Goal: Transaction & Acquisition: Purchase product/service

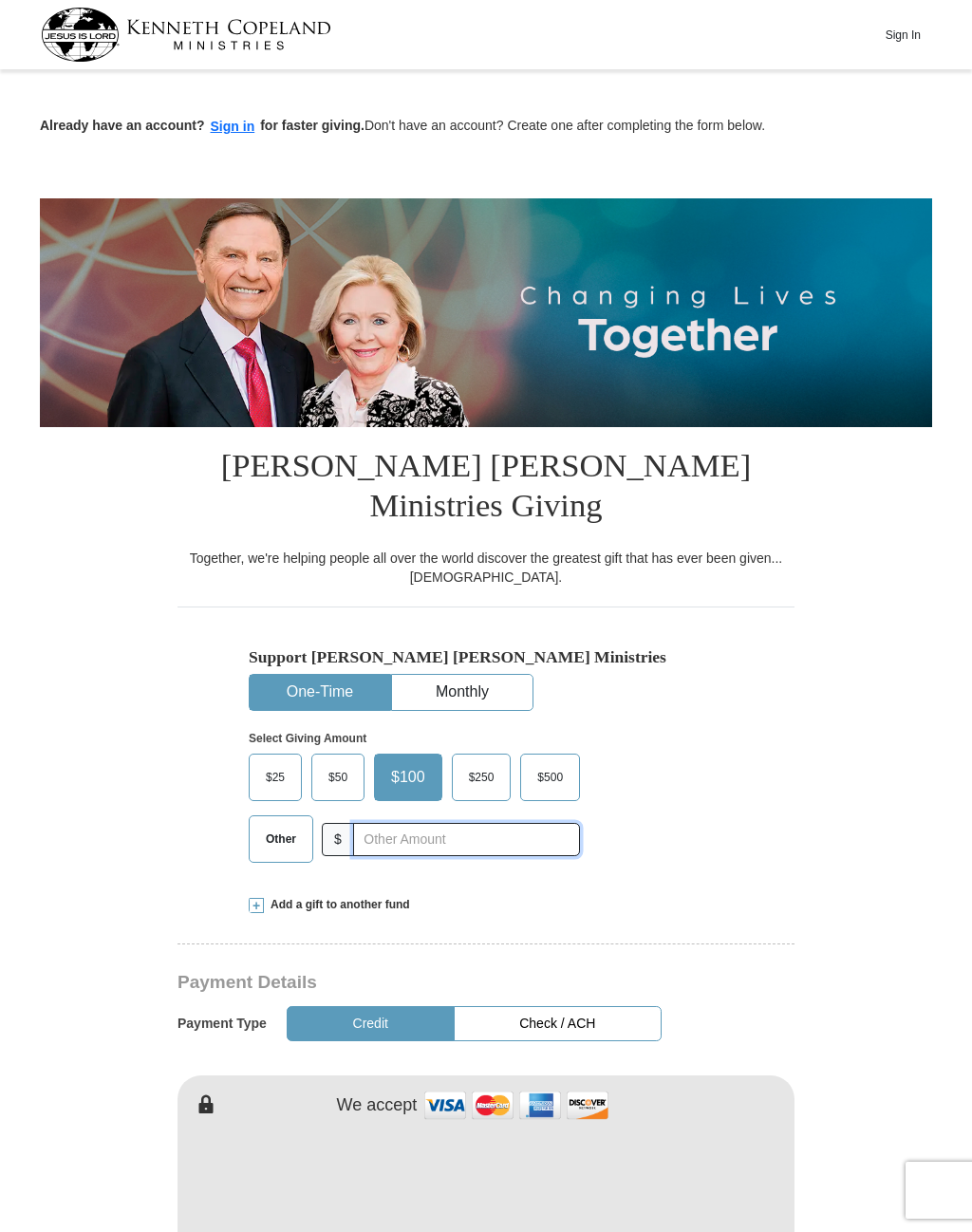
click at [364, 822] on input "text" at bounding box center [466, 839] width 227 height 33
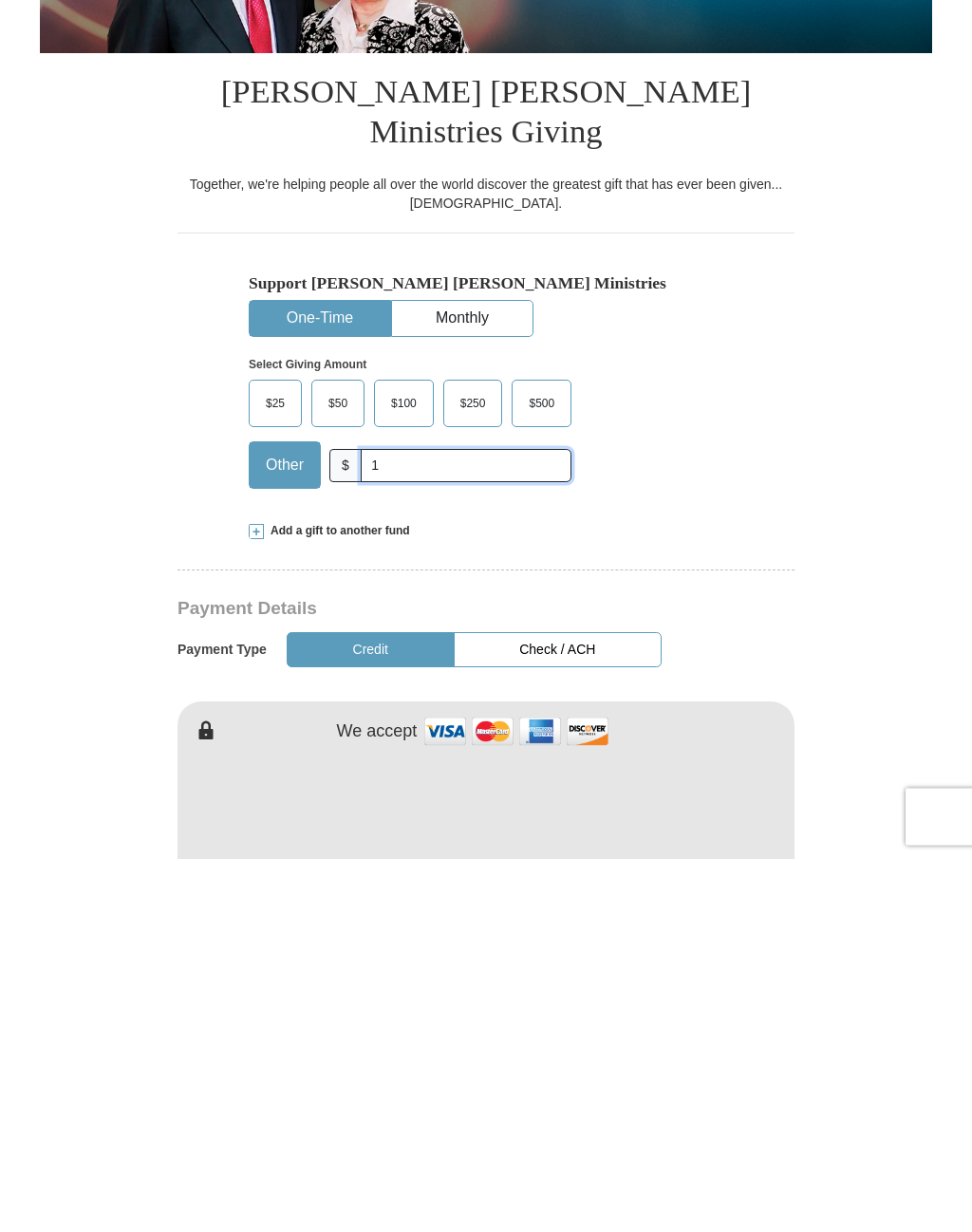
type input "1"
click at [335, 1005] on button "Credit" at bounding box center [370, 1023] width 168 height 35
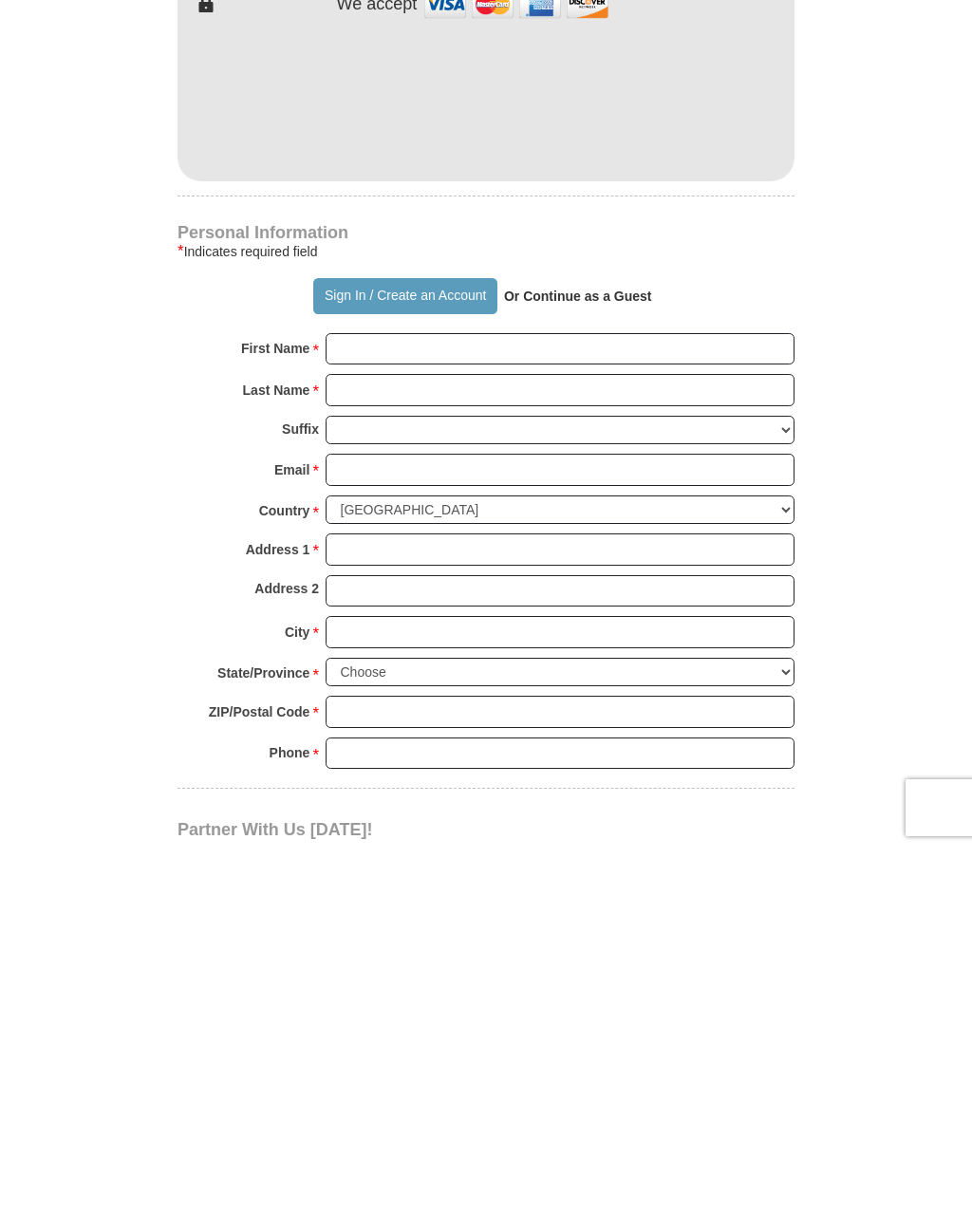
scroll to position [719, 0]
click at [582, 670] on strong "Or Continue as a Guest" at bounding box center [579, 678] width 148 height 15
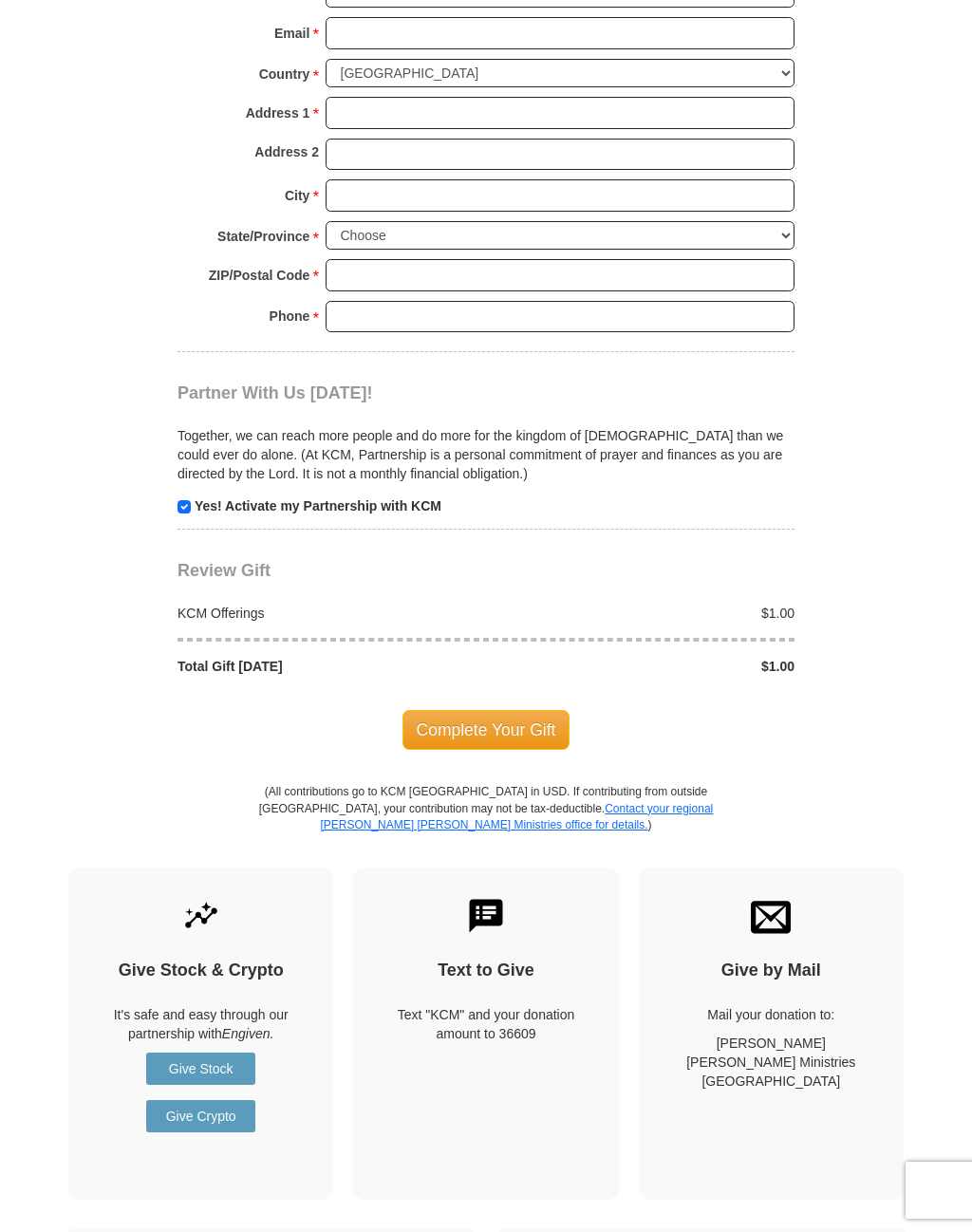
scroll to position [1537, 0]
click at [456, 710] on span "Complete Your Gift" at bounding box center [486, 730] width 168 height 40
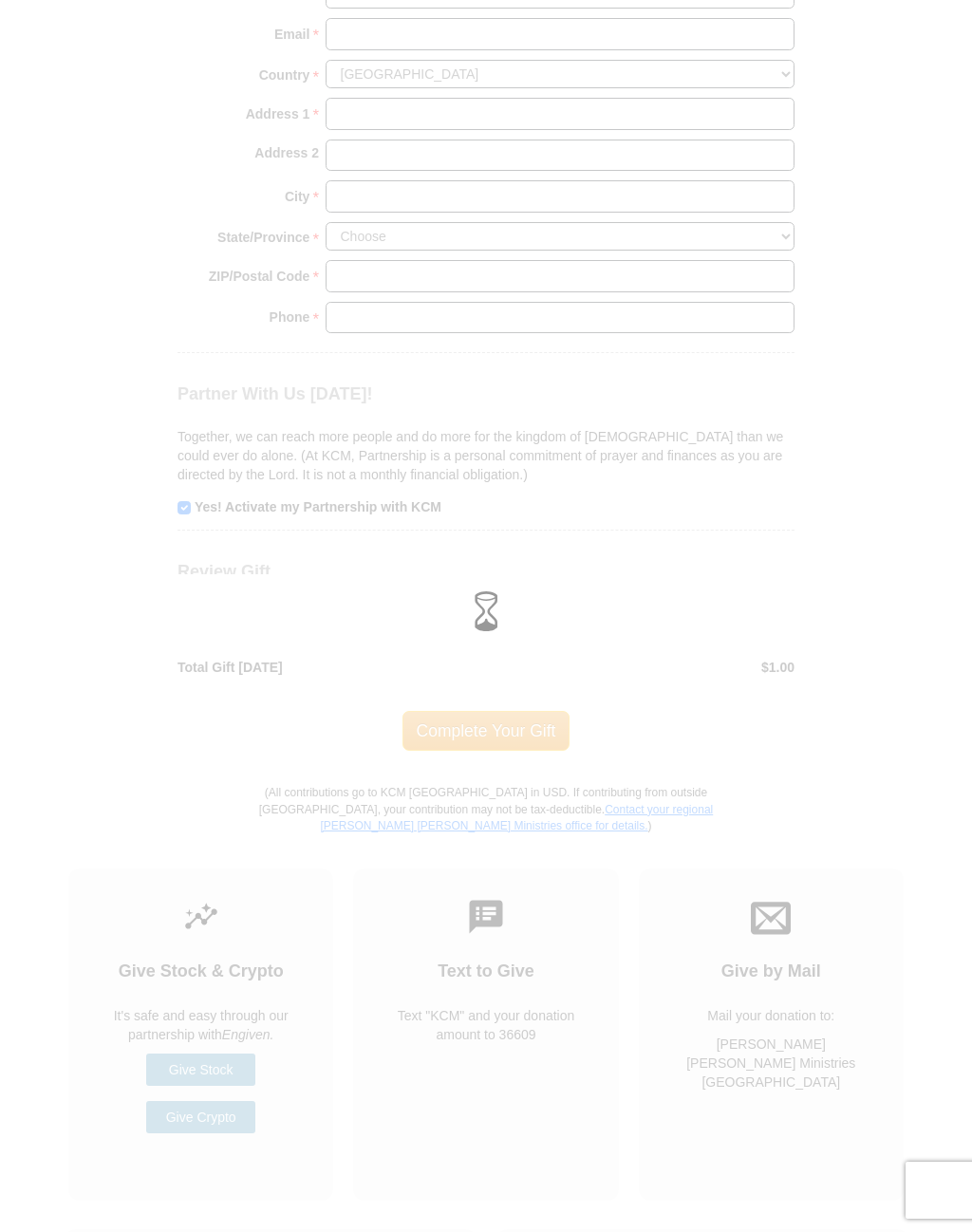
click at [10, 336] on div at bounding box center [486, 616] width 972 height 1232
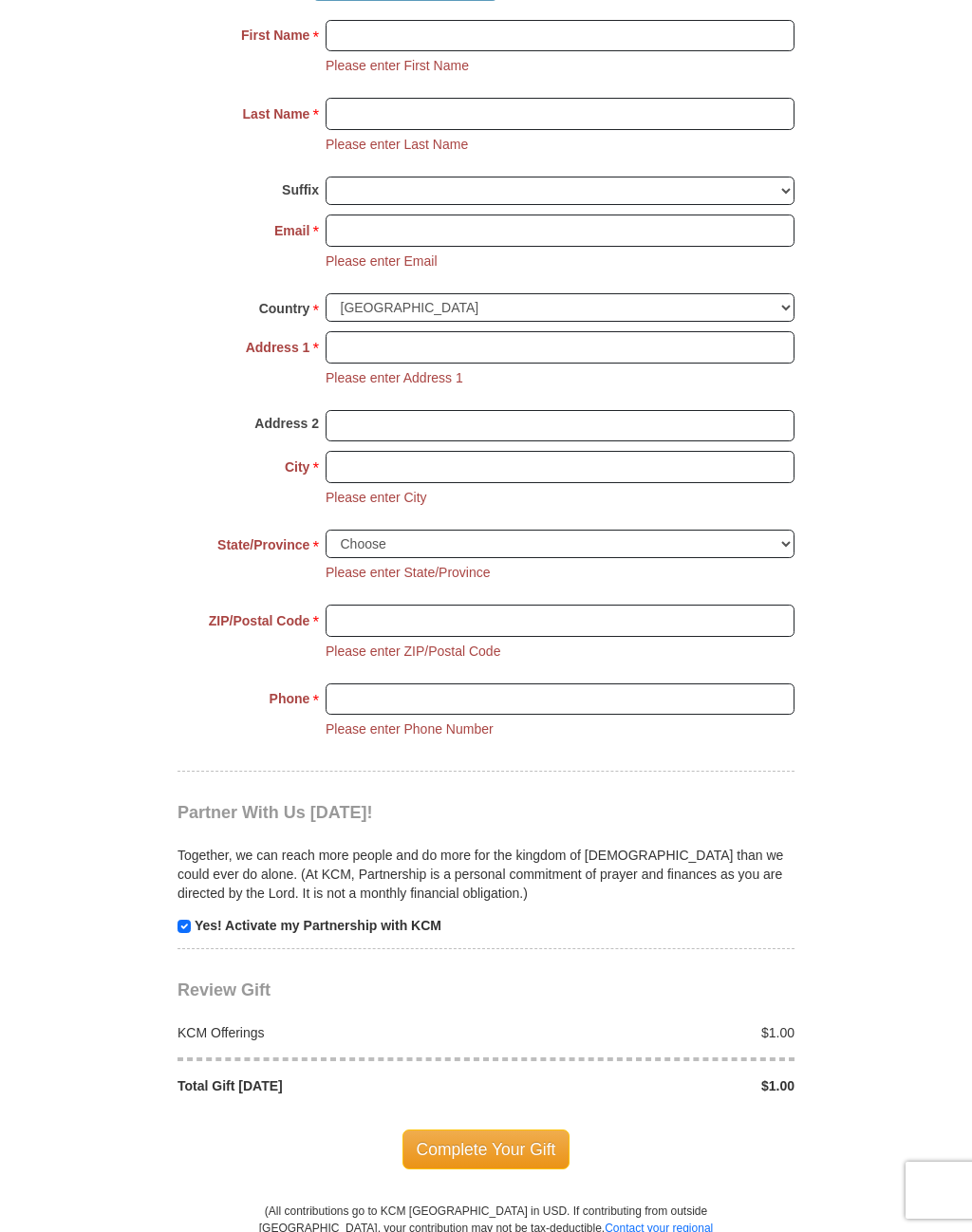
scroll to position [1375, 0]
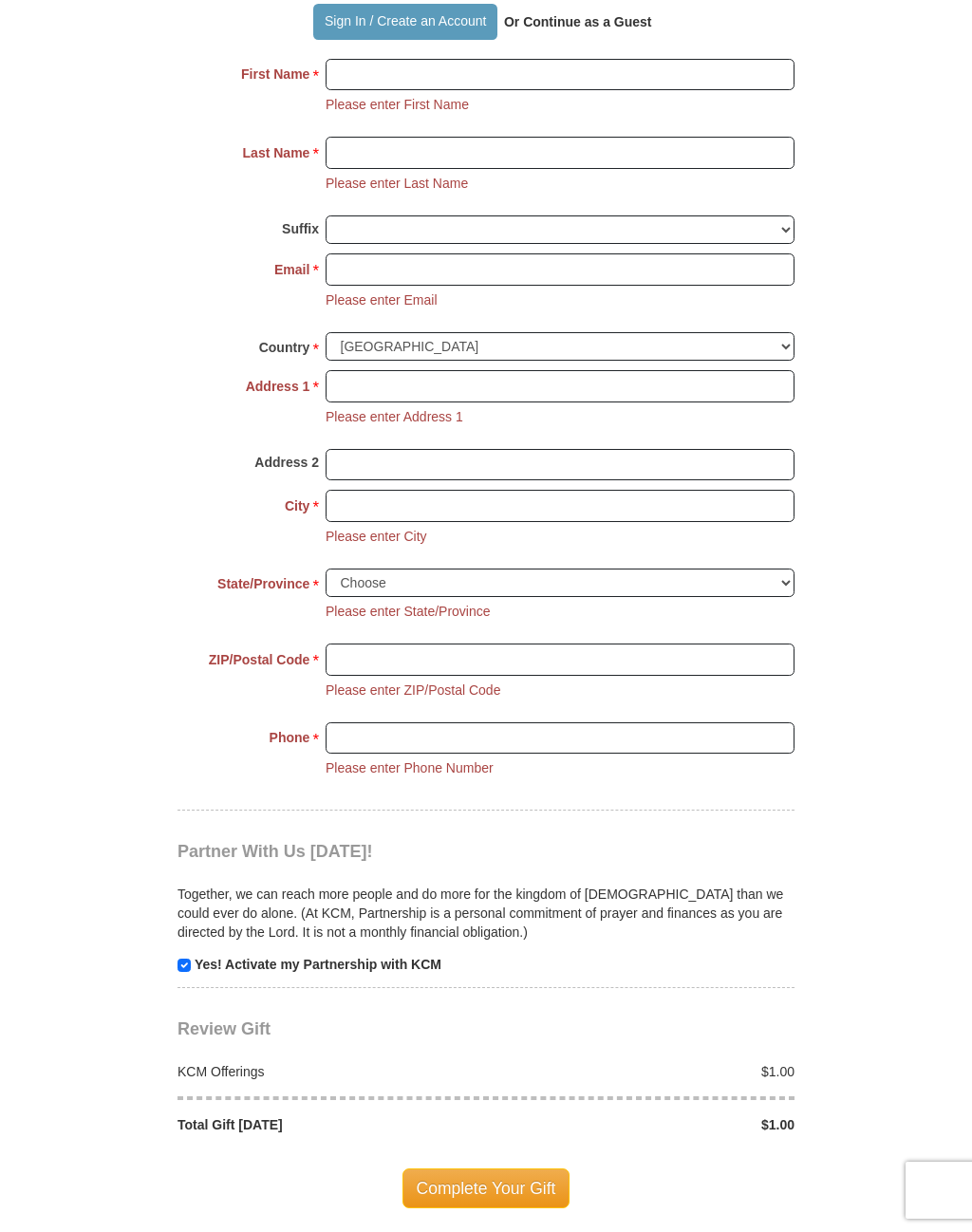
click at [25, 688] on body "Sign In Already have an account? Sign in for faster giving. Don't have an accou…" at bounding box center [486, 770] width 972 height 4290
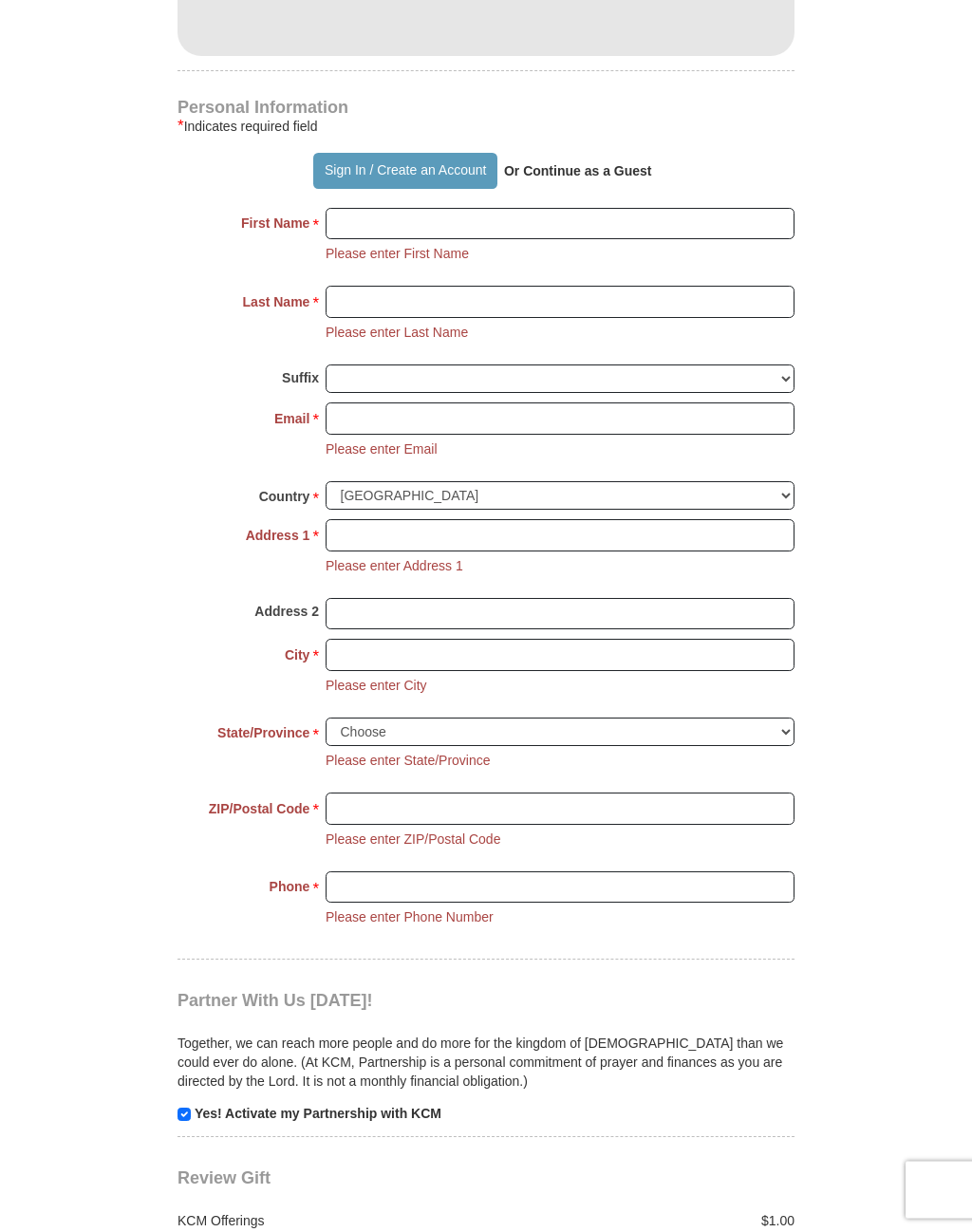
scroll to position [1222, 0]
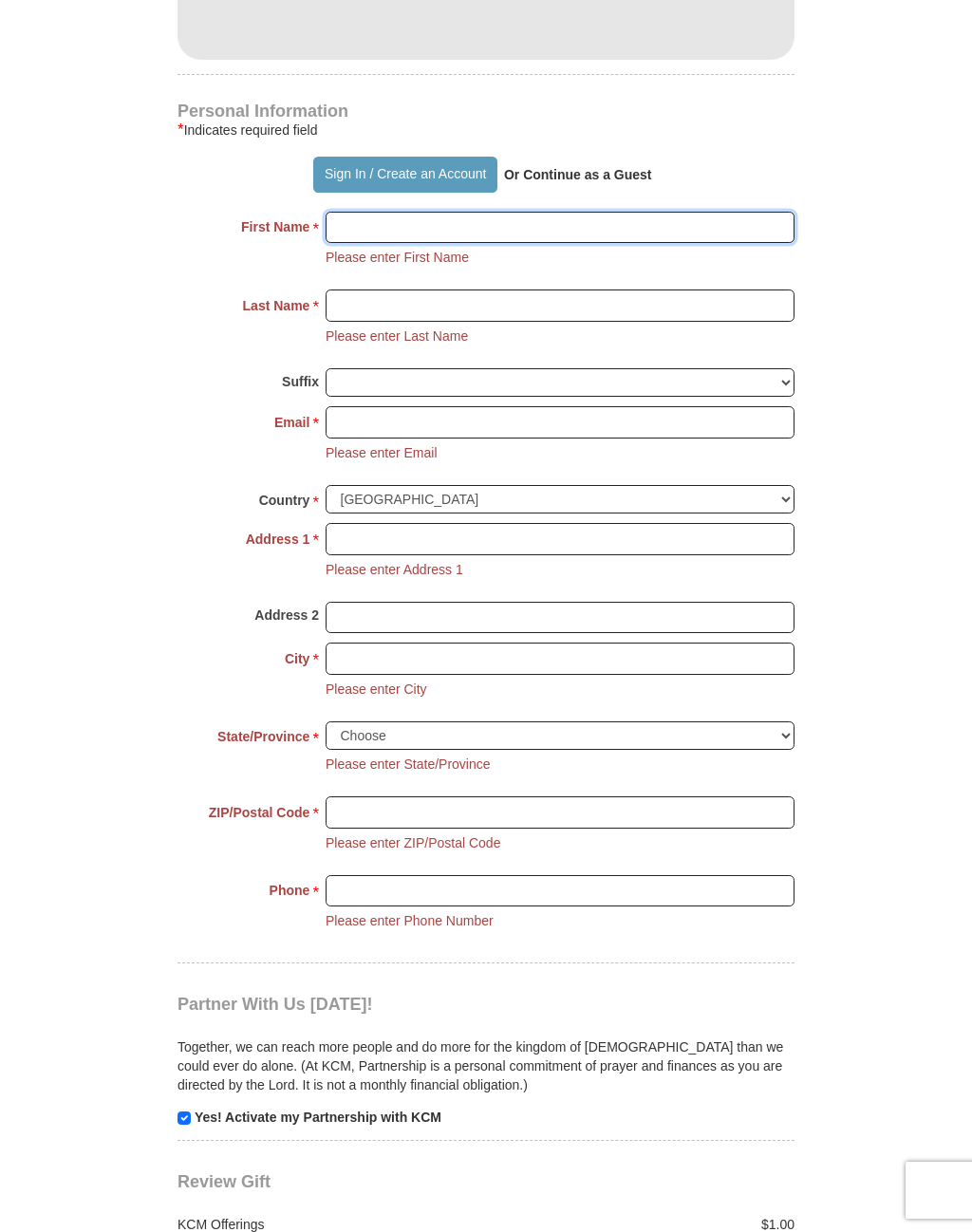
click at [357, 211] on input "First Name *" at bounding box center [560, 227] width 469 height 32
type input "[PERSON_NAME]"
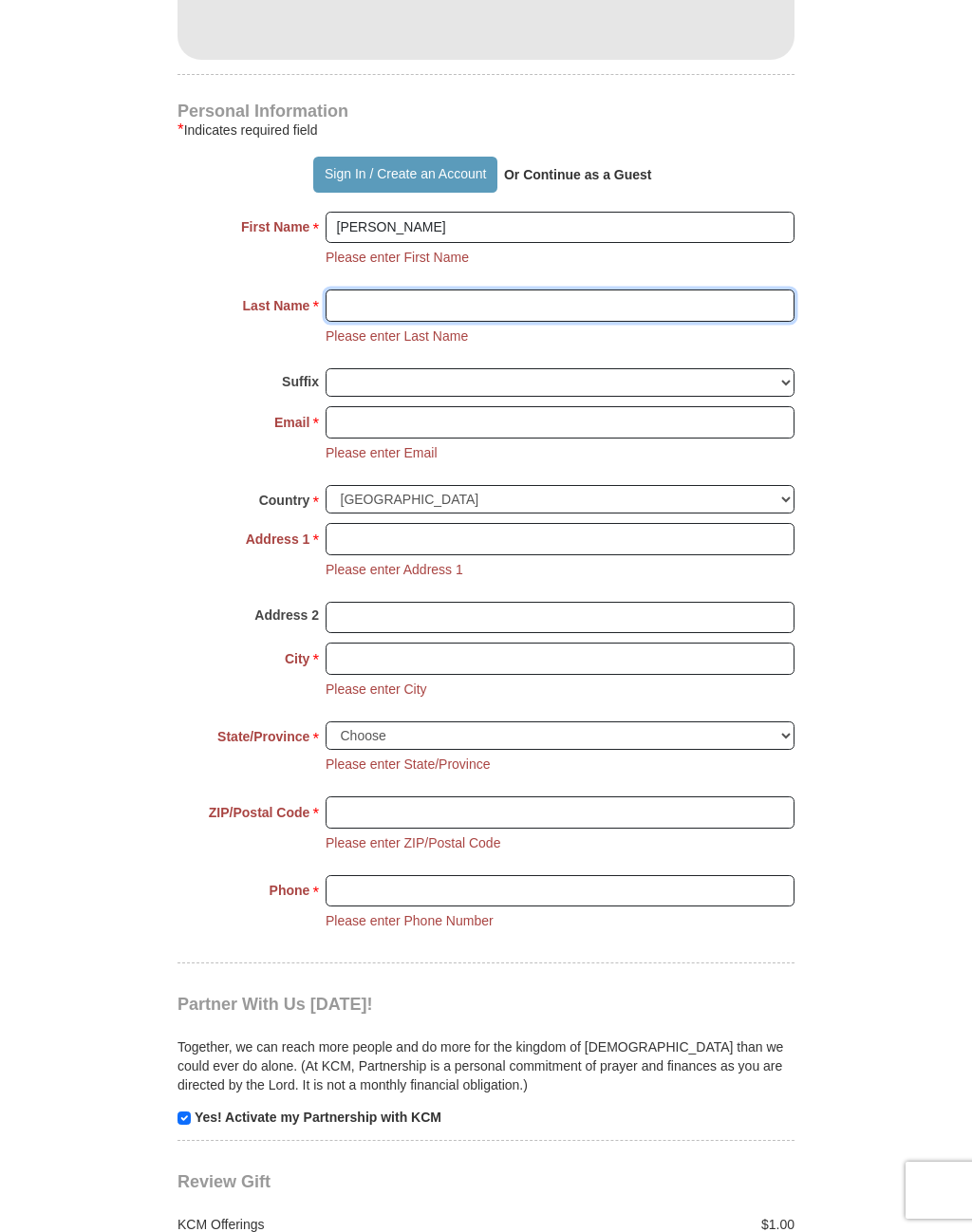
click at [348, 289] on input "Last Name *" at bounding box center [560, 305] width 469 height 32
type input "Hall"
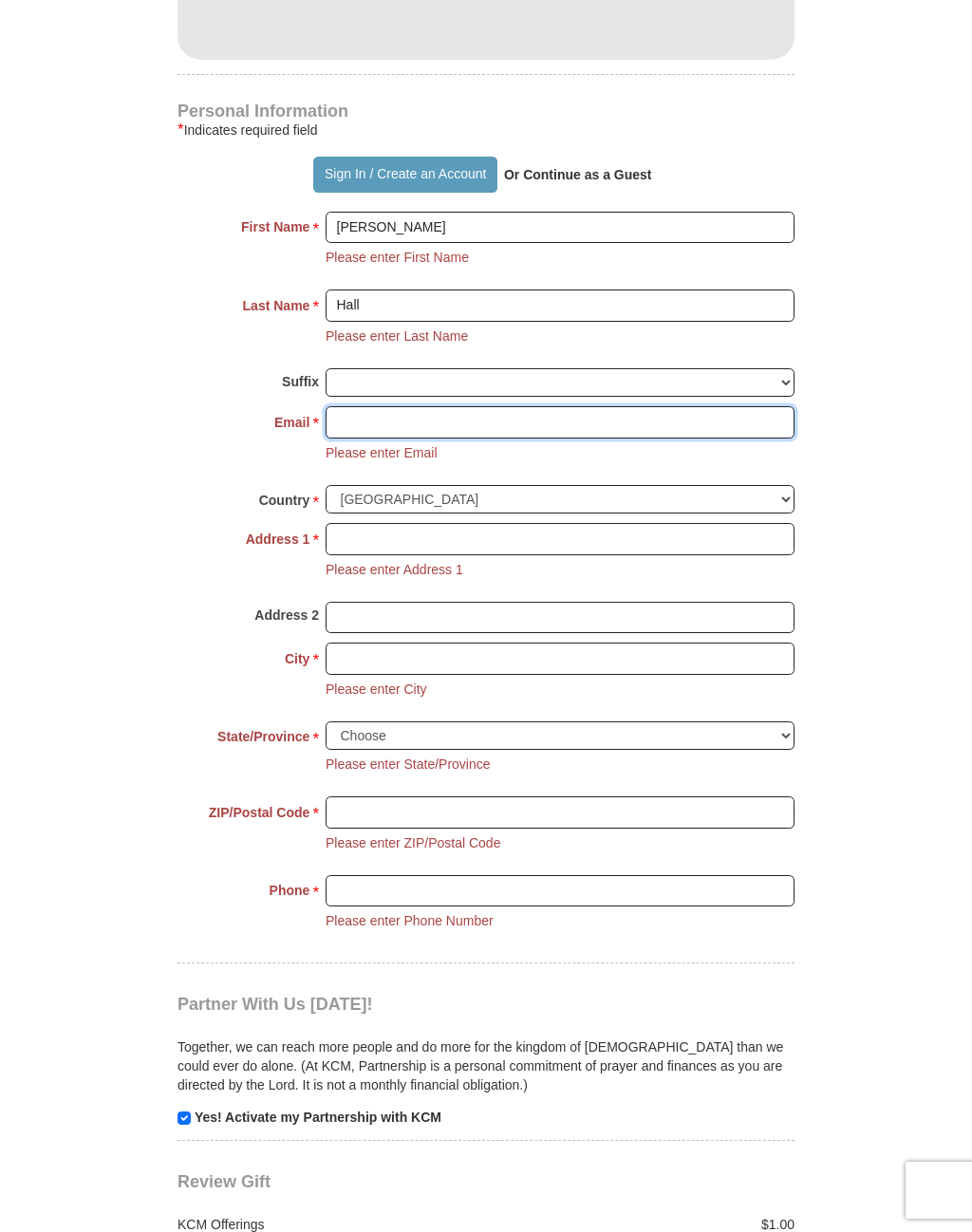
click at [329, 406] on input "Email *" at bounding box center [560, 421] width 469 height 32
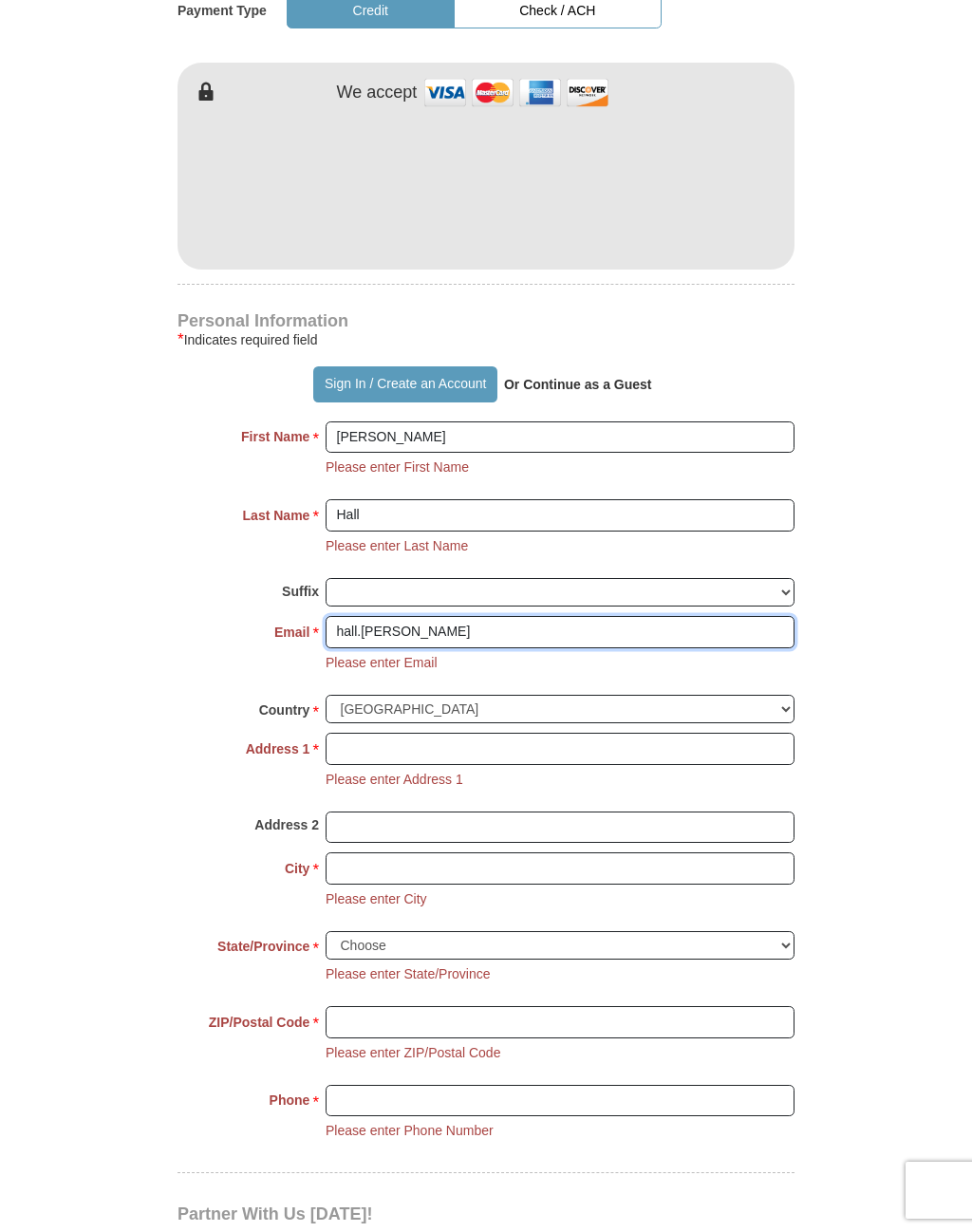
scroll to position [1011, 0]
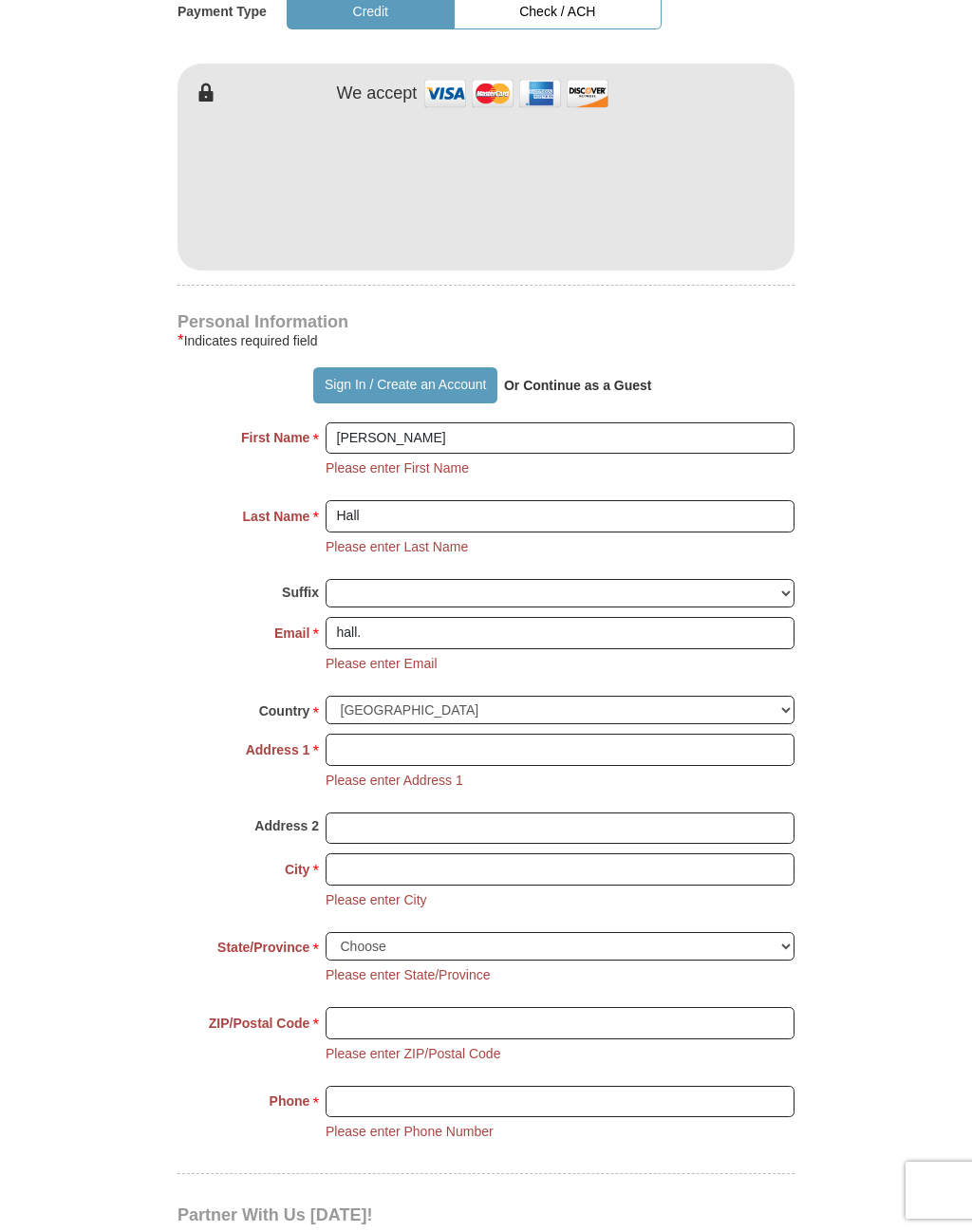
click at [3, 390] on body "Sign In Already have an account? Sign in for faster giving. Don't have an accou…" at bounding box center [486, 1134] width 972 height 4290
click at [113, 1191] on form "Already have an account? Sign in for faster giving. Don't have an account? Crea…" at bounding box center [485, 377] width 892 height 2624
click at [342, 617] on input "hall." at bounding box center [560, 632] width 469 height 32
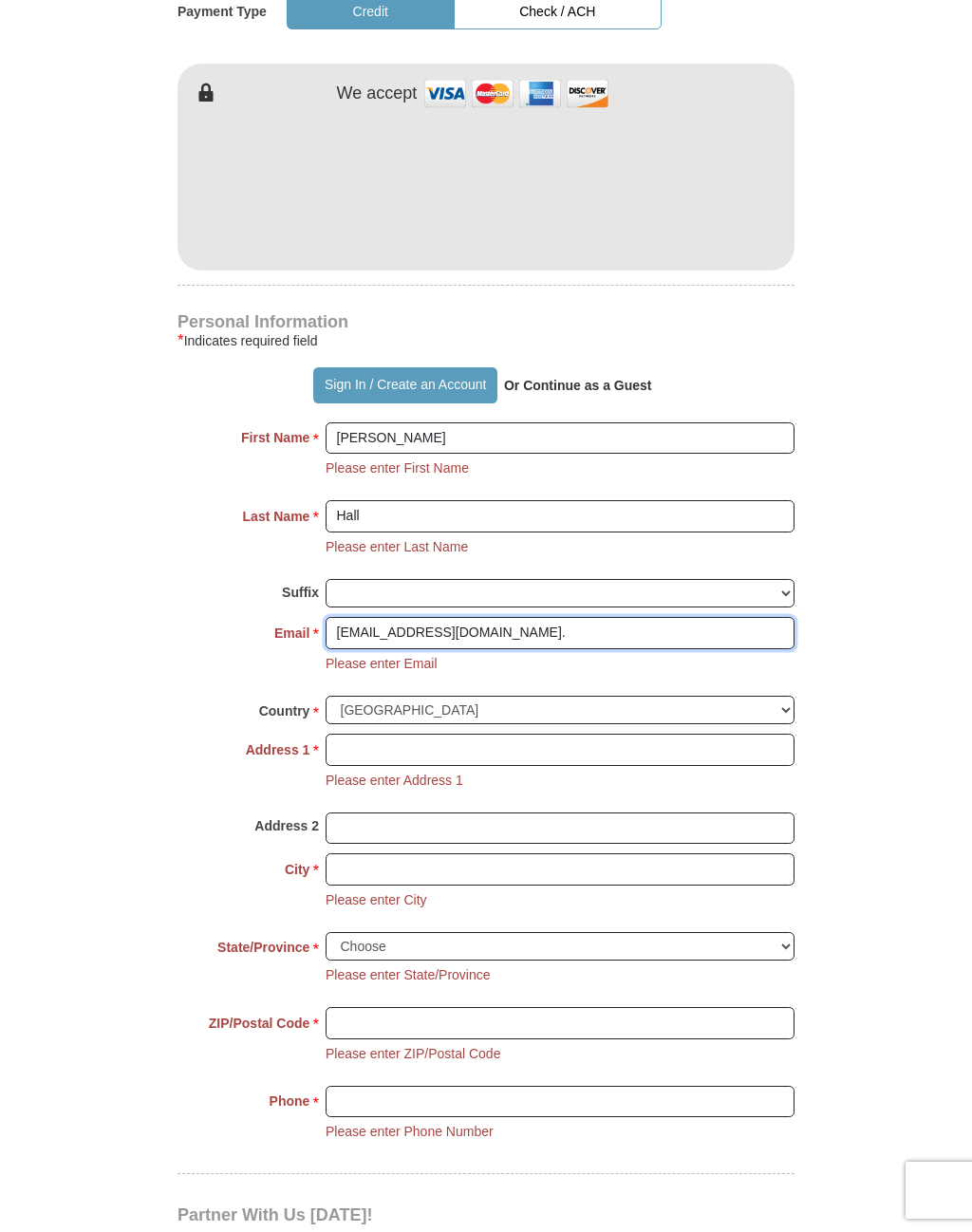
type input "hall.renee80@yahoo.com."
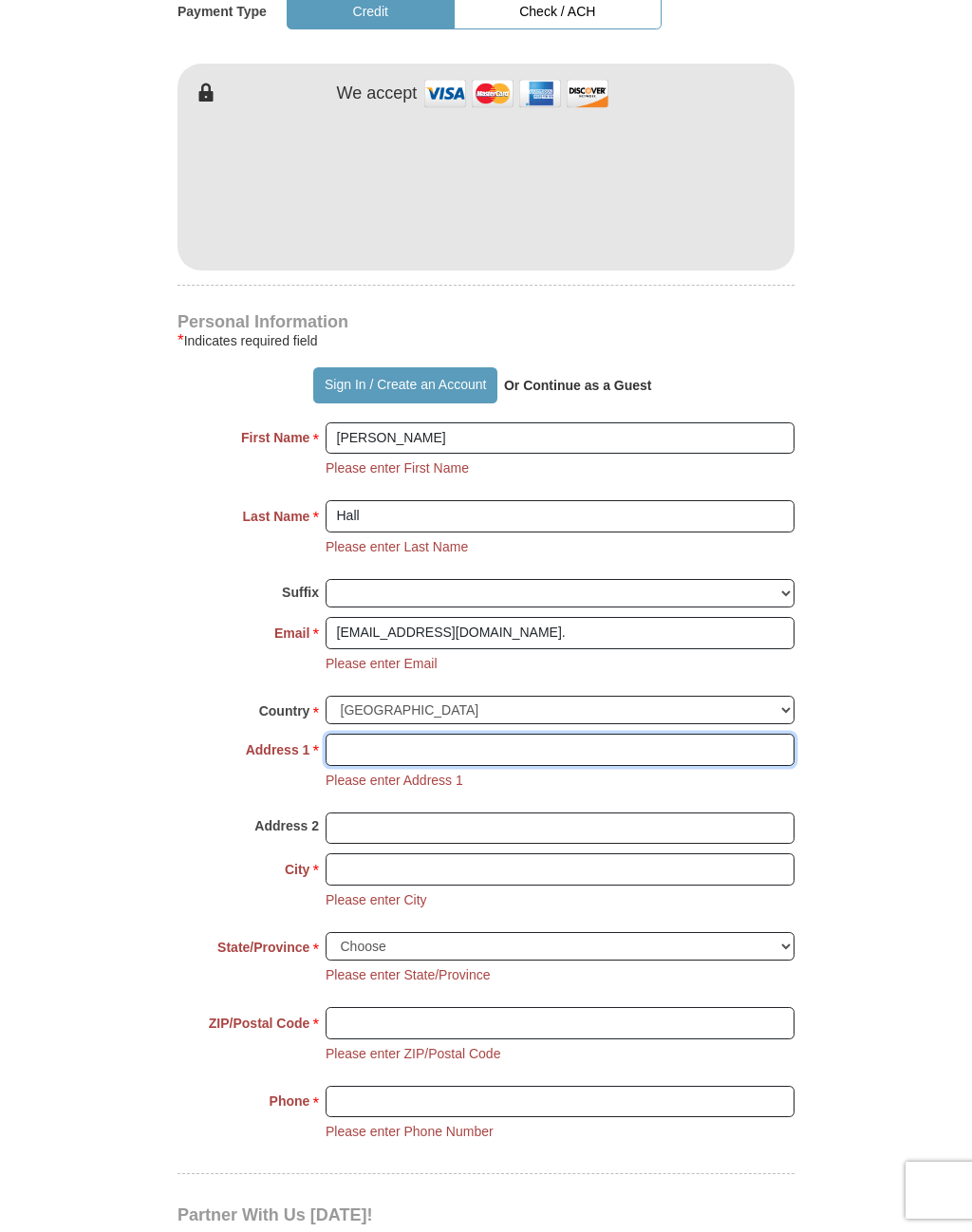
click at [333, 734] on input "Address 1 *" at bounding box center [560, 749] width 469 height 32
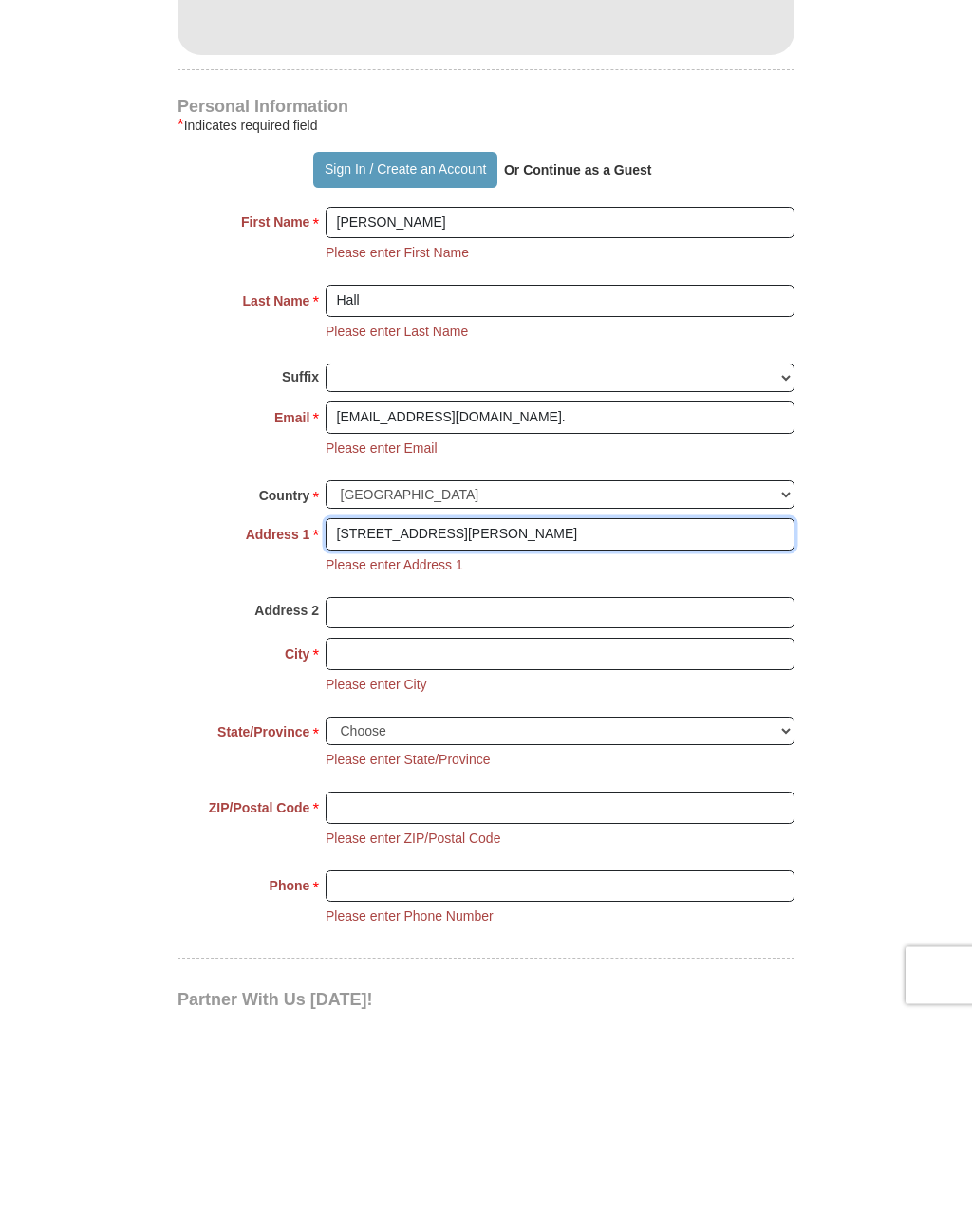
type input "[STREET_ADDRESS][PERSON_NAME]"
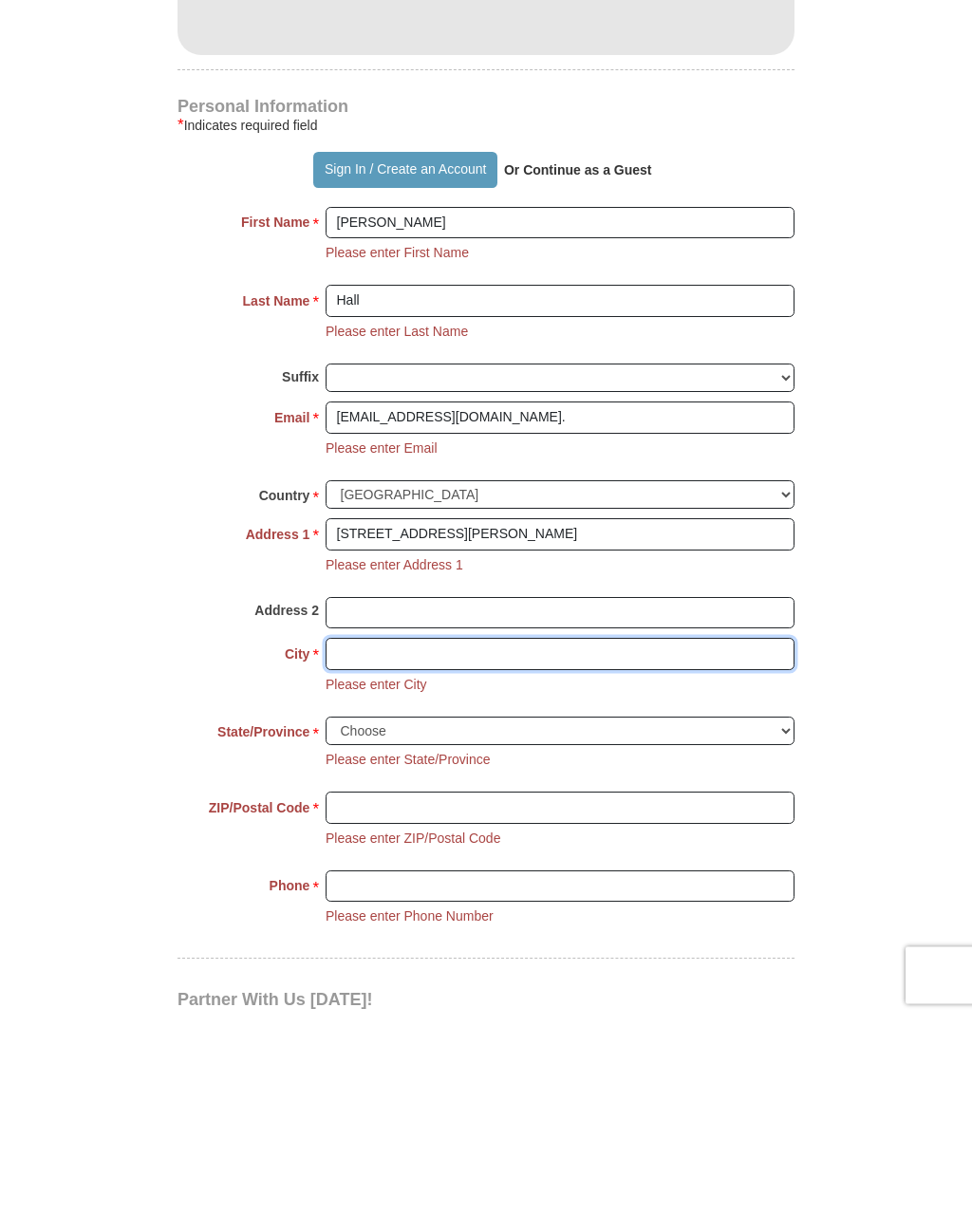
click at [340, 853] on input "City *" at bounding box center [560, 869] width 469 height 32
type input "Austin"
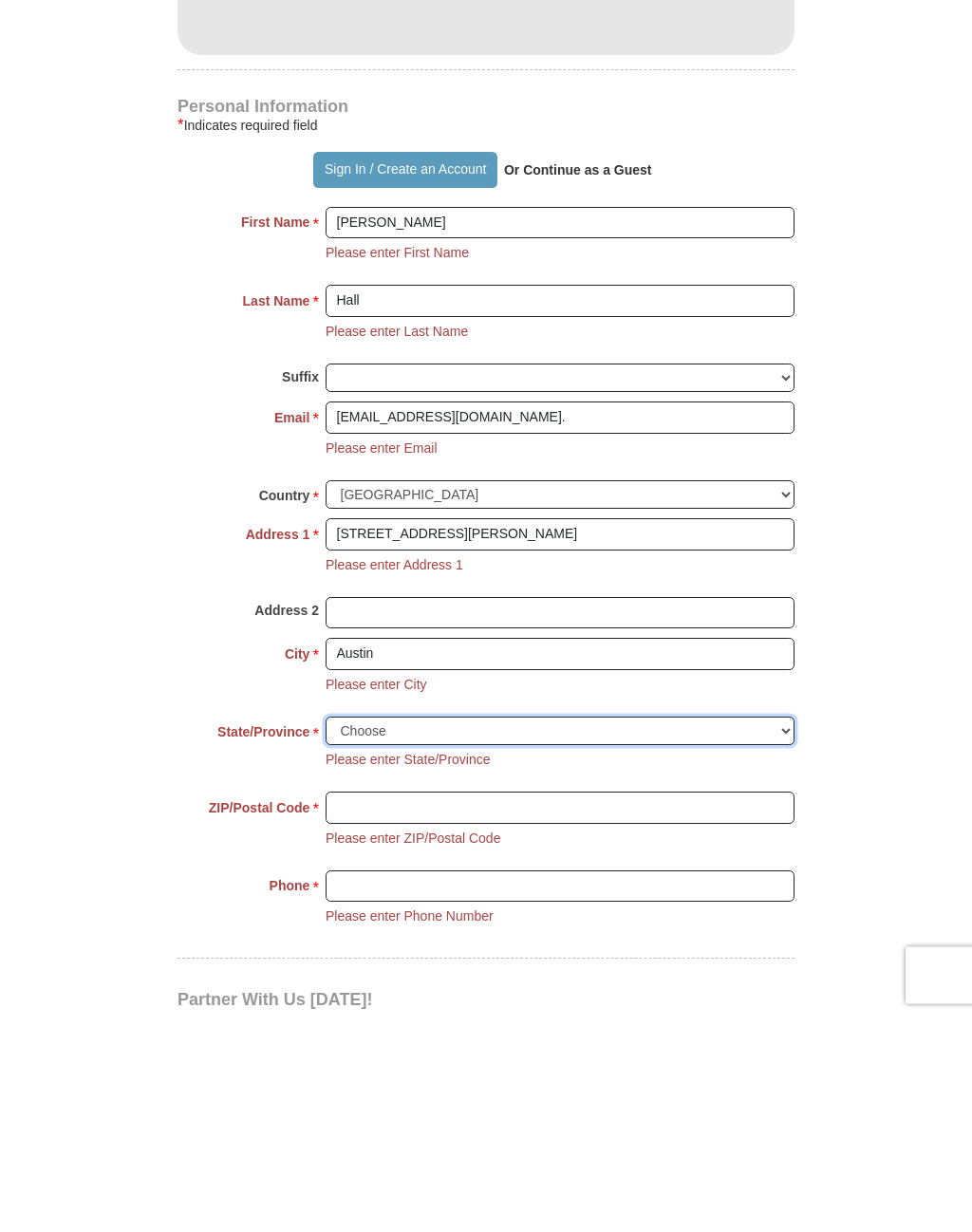
click at [782, 932] on select "Choose Alabama Alaska American Samoa Arizona Arkansas Armed Forces Americas Arm…" at bounding box center [560, 947] width 469 height 30
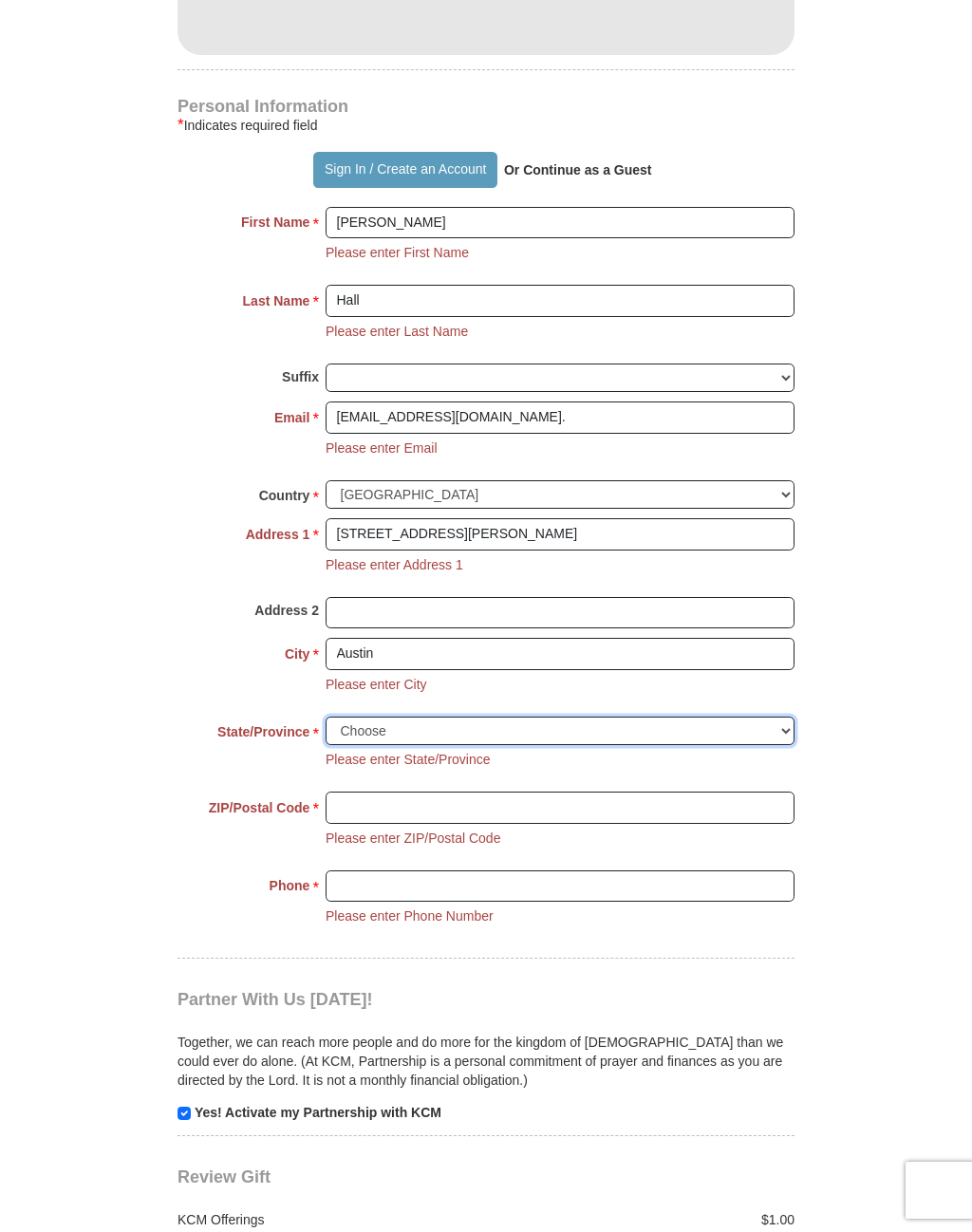
click at [770, 716] on select "Choose Alabama Alaska American Samoa Arizona Arkansas Armed Forces Americas Arm…" at bounding box center [560, 731] width 469 height 30
select select "[GEOGRAPHIC_DATA]"
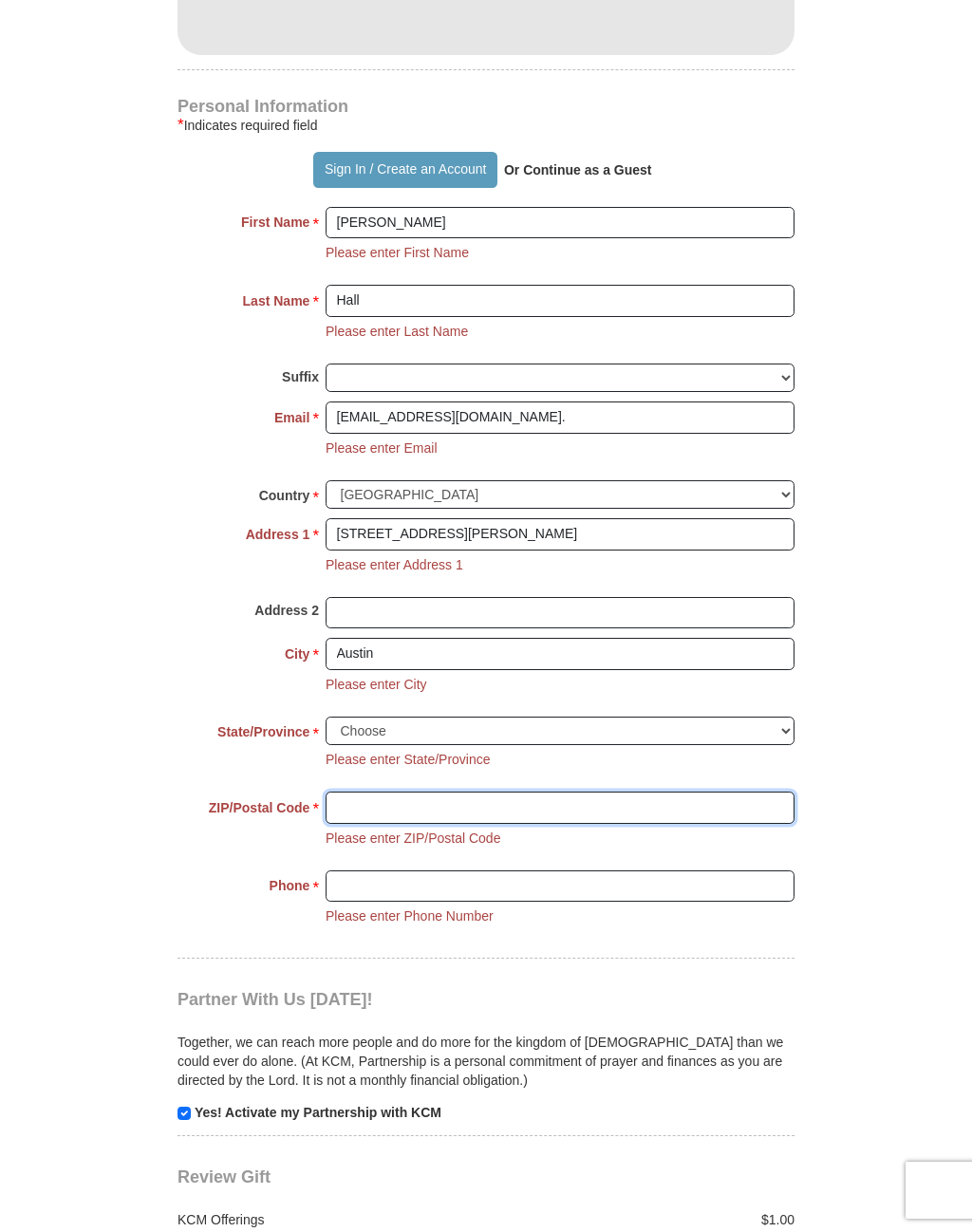
click at [333, 791] on input "ZIP/Postal Code *" at bounding box center [560, 807] width 469 height 32
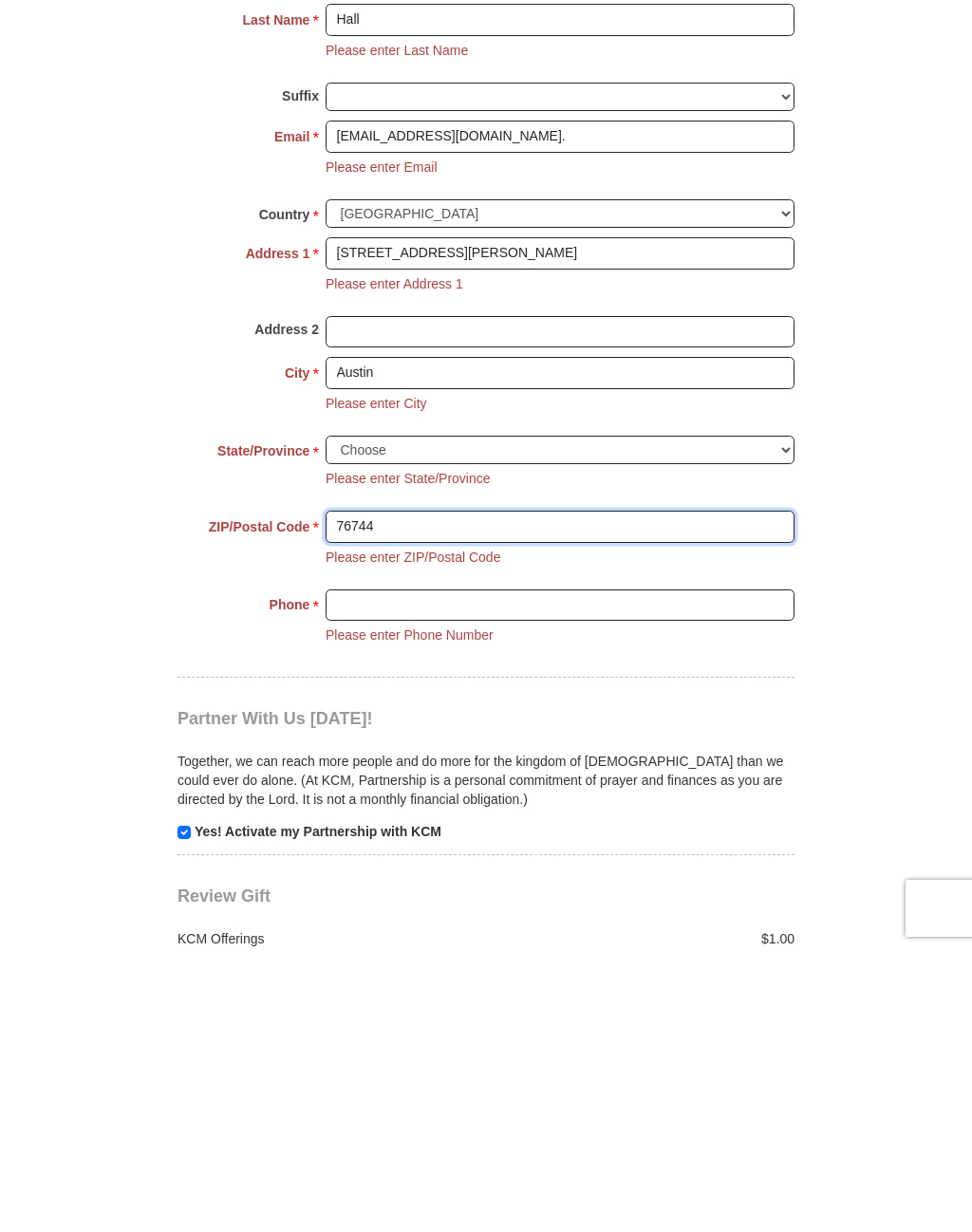
type input "76744"
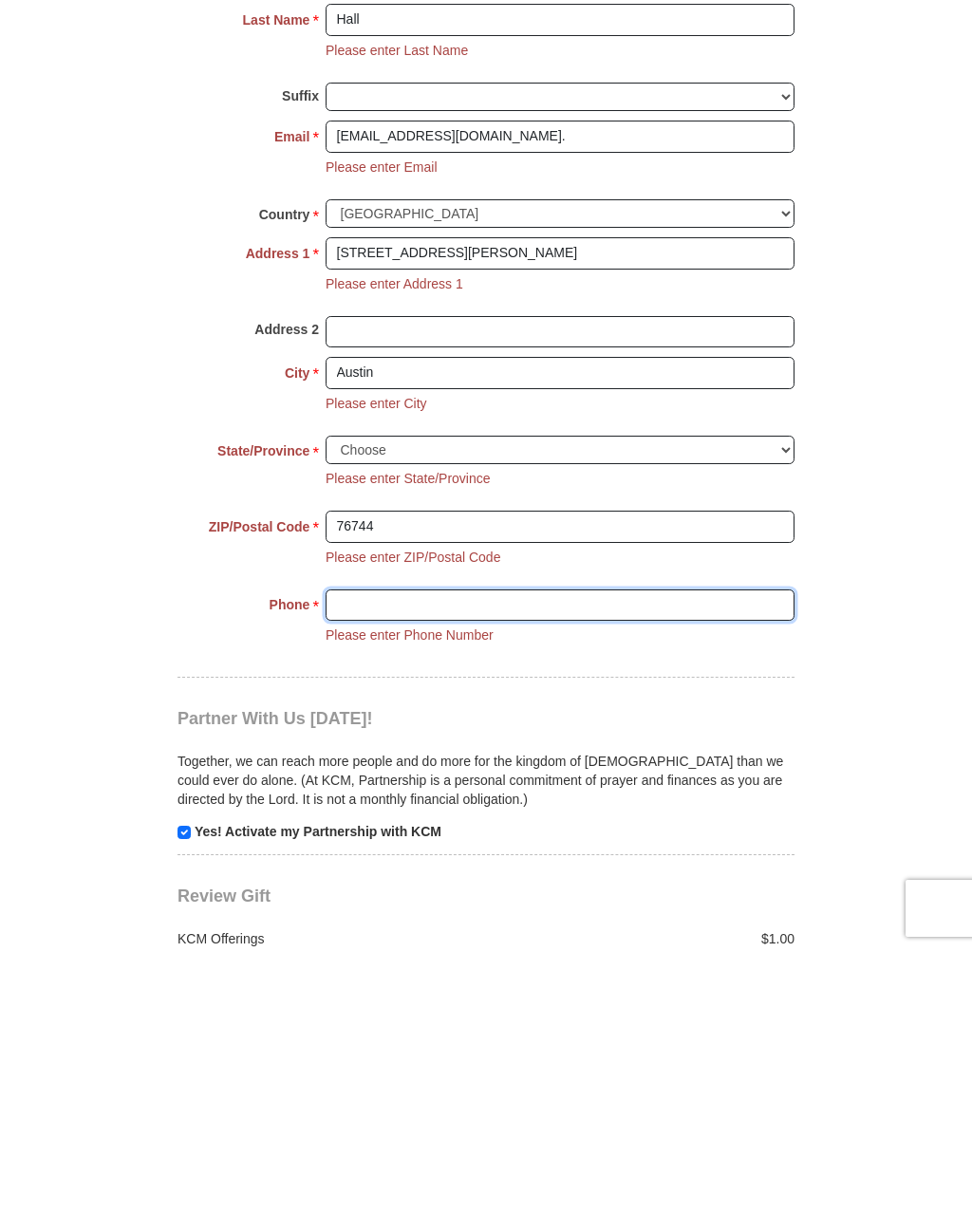
click at [334, 871] on input "Phone * *" at bounding box center [560, 887] width 469 height 32
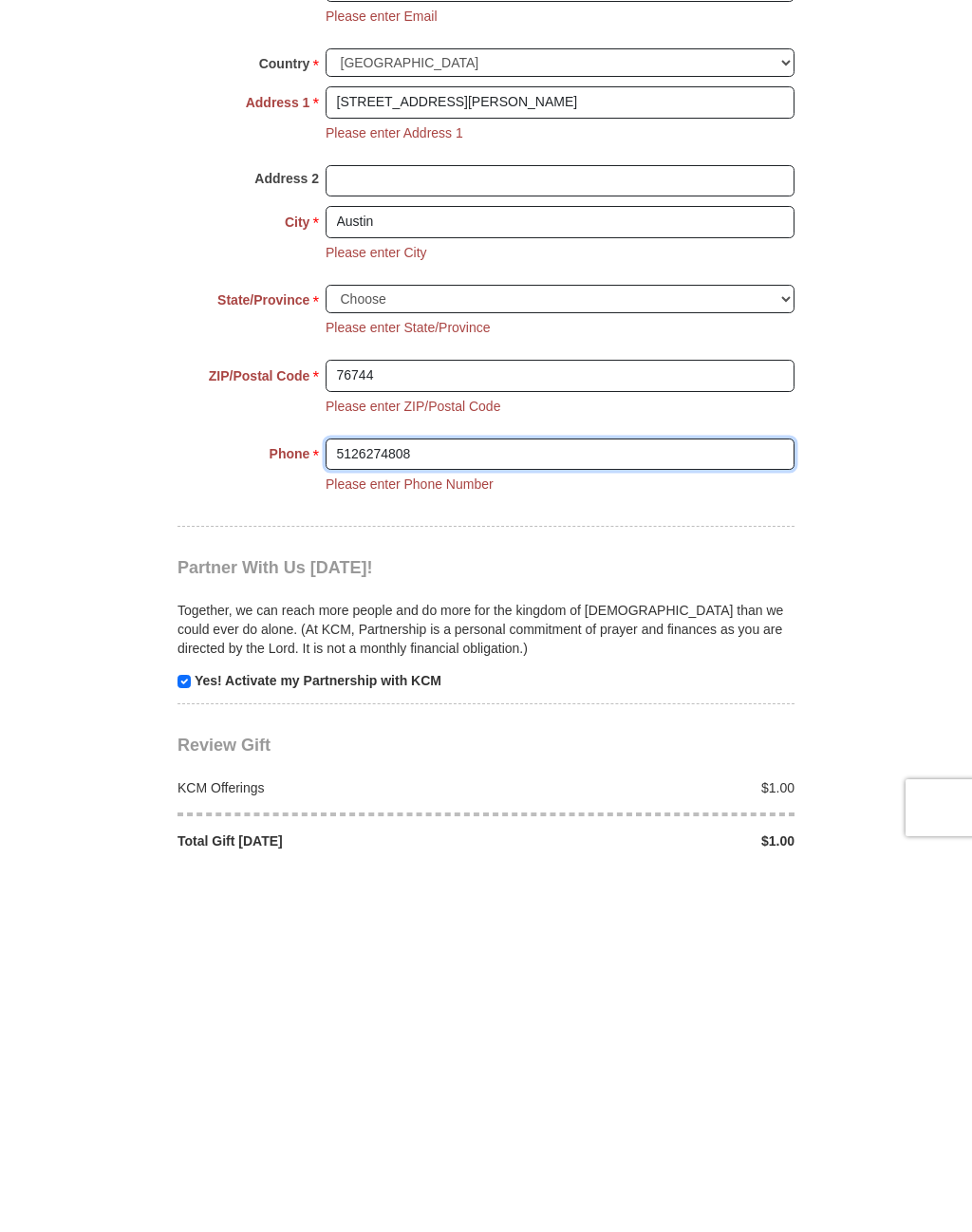
scroll to position [1324, 0]
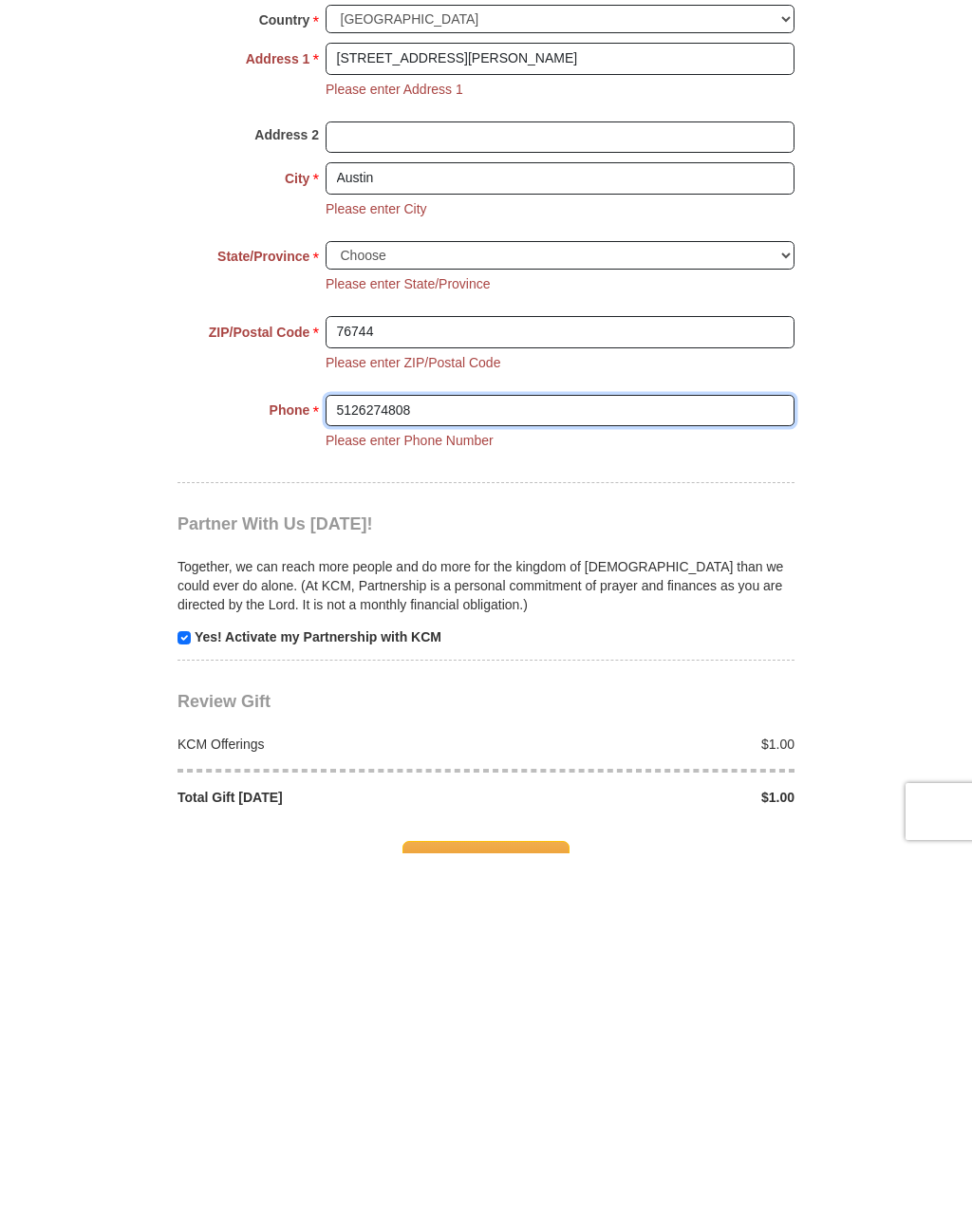
type input "5126274808"
click at [430, 1219] on span "Complete Your Gift" at bounding box center [486, 1239] width 168 height 40
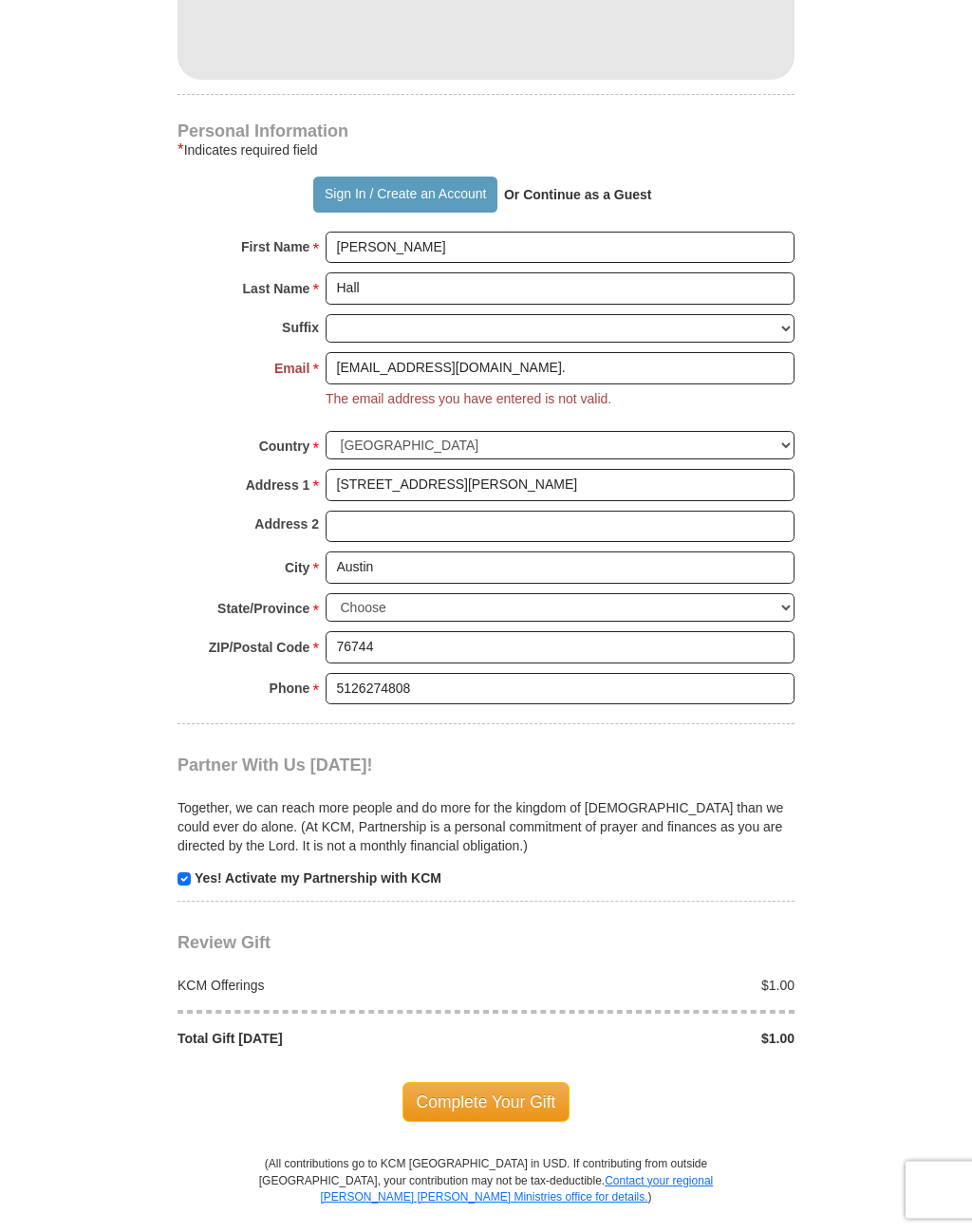
scroll to position [1202, 0]
click at [483, 352] on input "hall.renee80@yahoo.com." at bounding box center [560, 367] width 469 height 32
click at [518, 352] on input "hall.renee80@yahoo.com." at bounding box center [560, 367] width 469 height 32
click at [256, 803] on div "Together, we can reach more people and do more for the kingdom of God than we c…" at bounding box center [486, 831] width 617 height 112
click at [380, 352] on input "hall.re" at bounding box center [560, 367] width 469 height 32
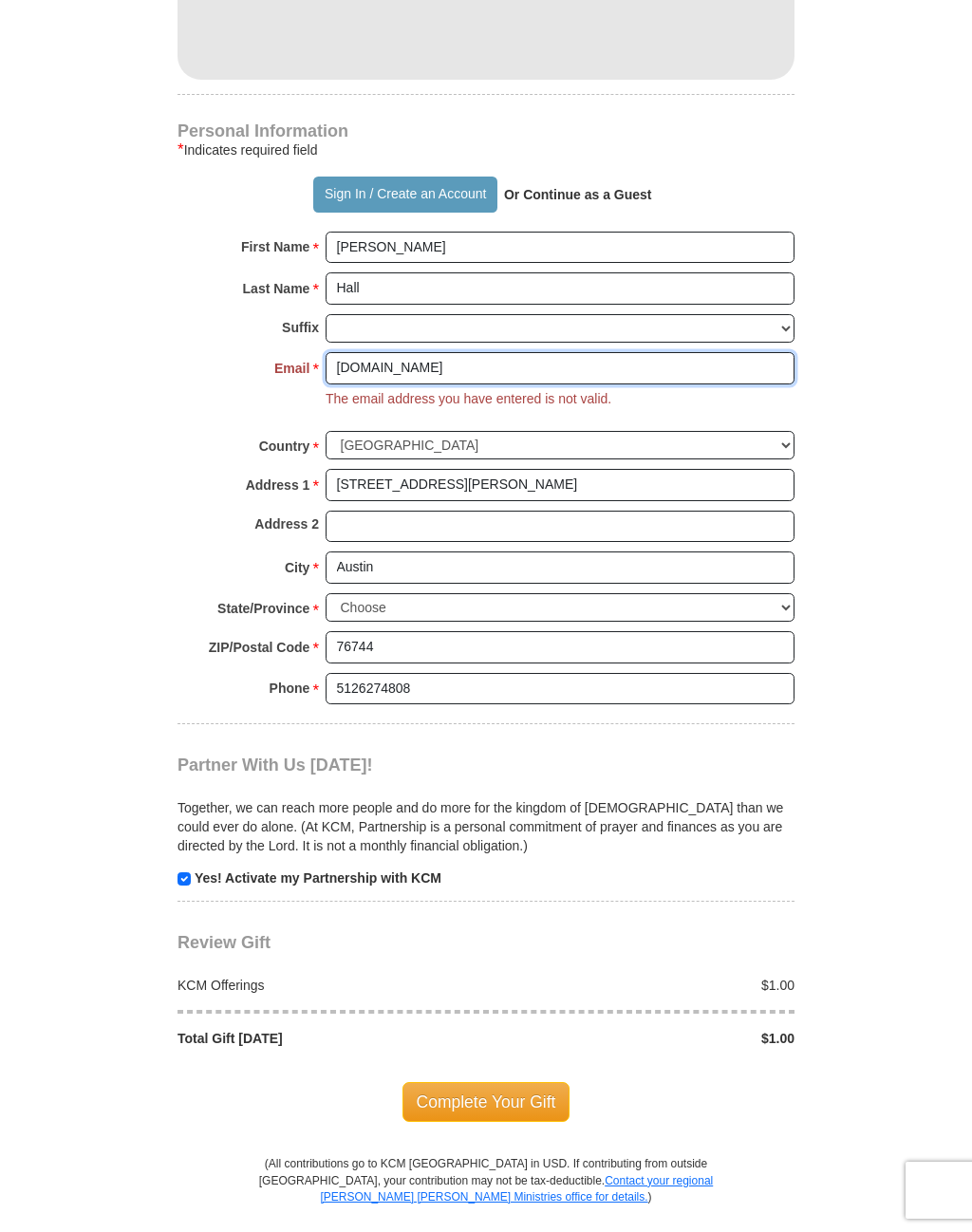
click at [370, 352] on input "hall.re" at bounding box center [560, 367] width 469 height 32
click at [361, 352] on input "hall.re" at bounding box center [560, 367] width 469 height 32
type input "h"
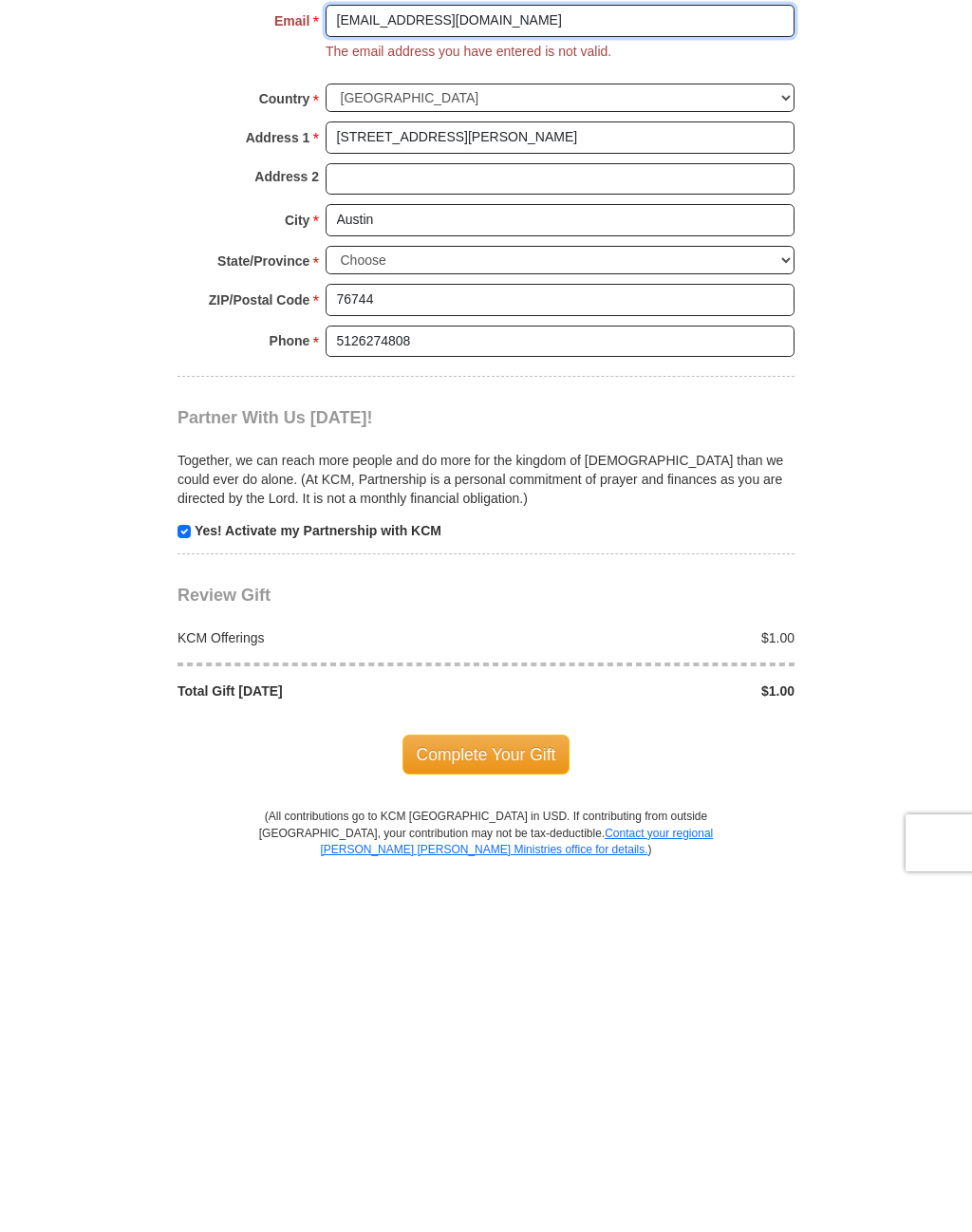
type input "[EMAIL_ADDRESS][DOMAIN_NAME]"
click at [452, 1082] on span "Complete Your Gift" at bounding box center [486, 1101] width 168 height 40
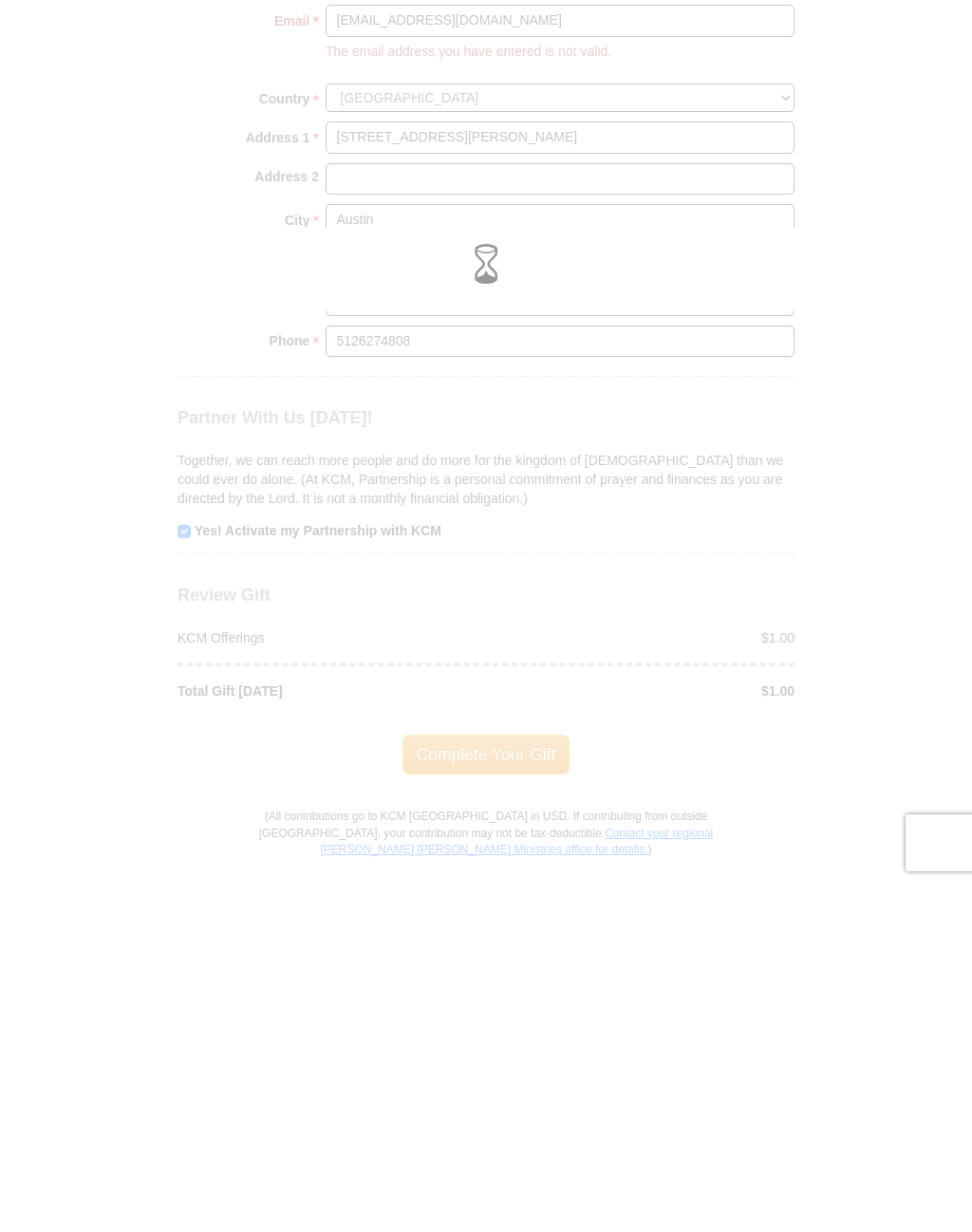
scroll to position [1549, 0]
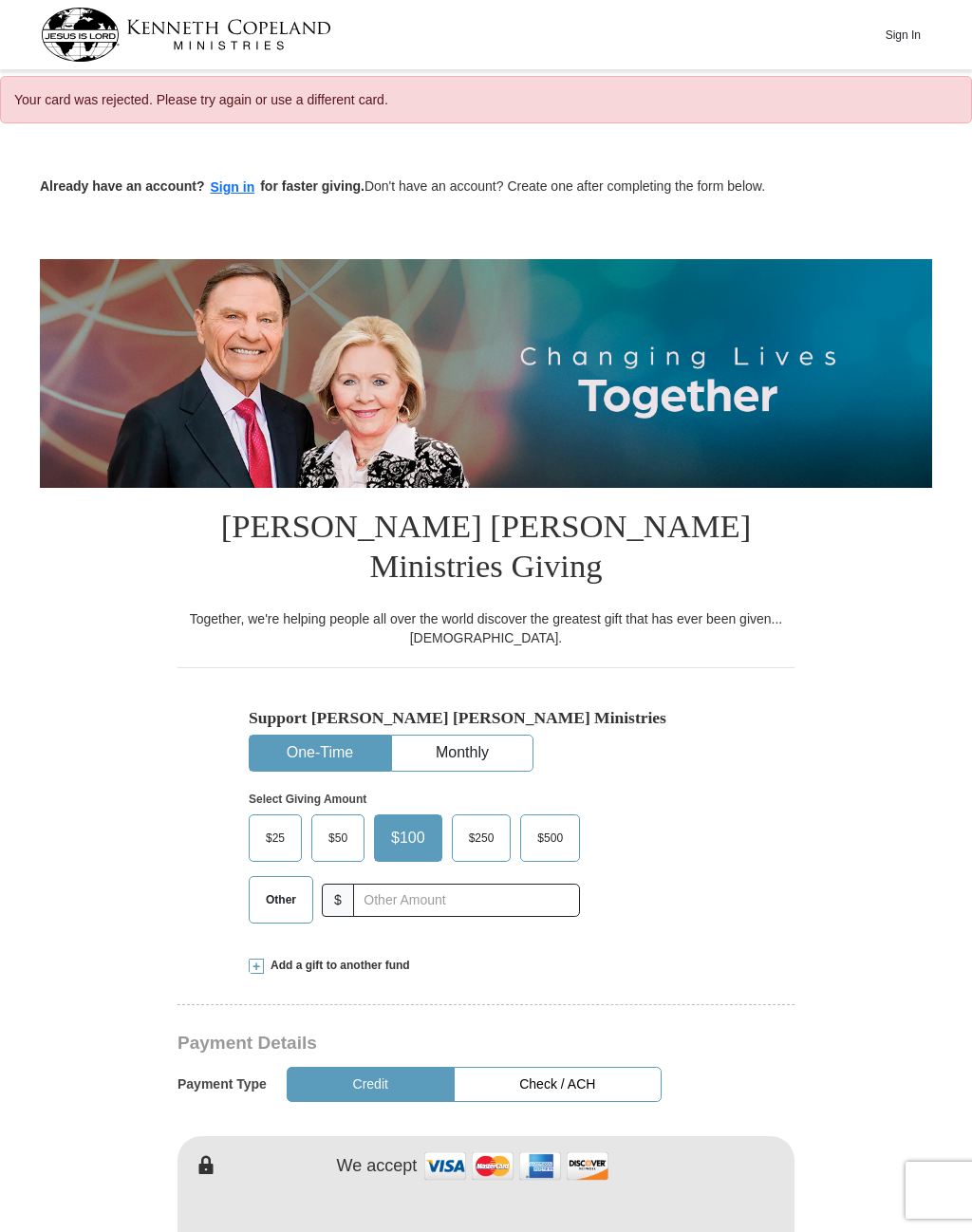
select select "[GEOGRAPHIC_DATA]"
